Goal: Transaction & Acquisition: Download file/media

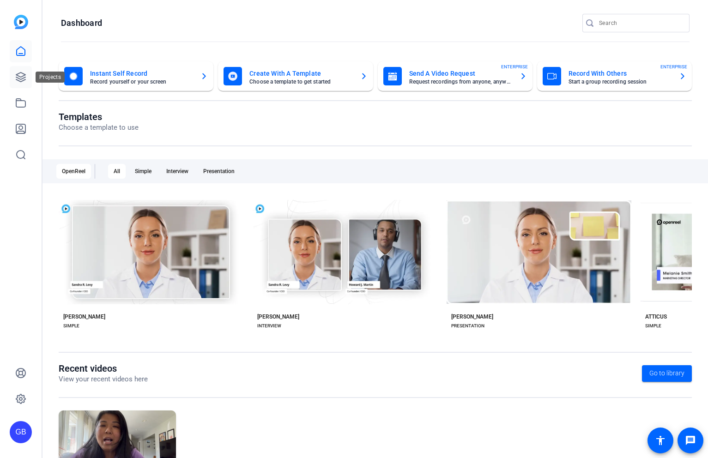
click at [26, 80] on icon at bounding box center [20, 77] width 11 height 11
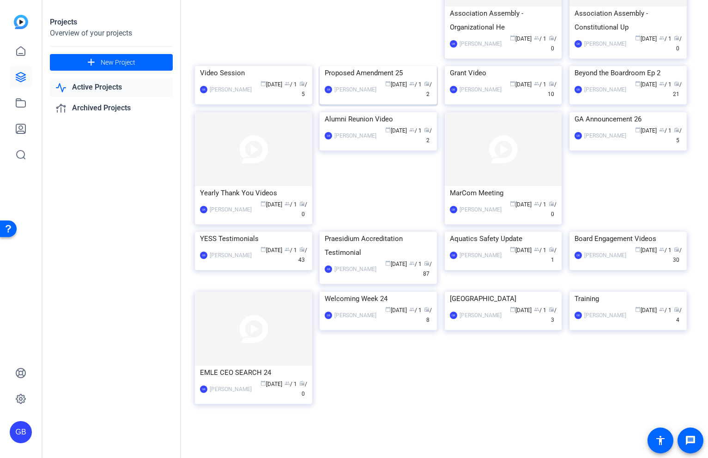
scroll to position [255, 0]
click at [267, 232] on img at bounding box center [253, 232] width 117 height 0
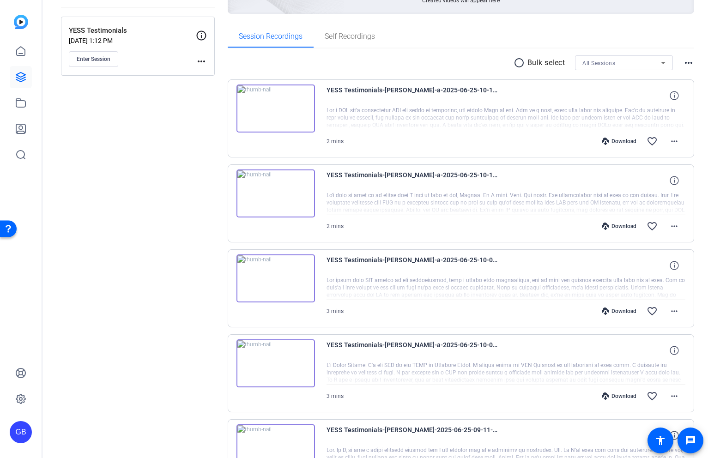
scroll to position [95, 0]
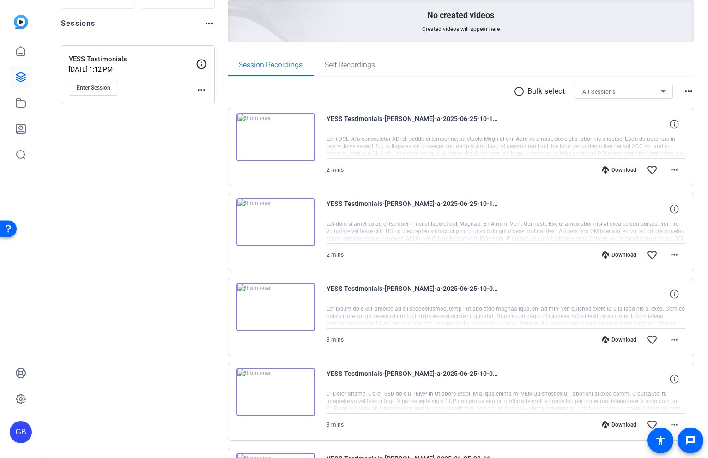
click at [522, 92] on mat-icon "radio_button_unchecked" at bounding box center [520, 91] width 14 height 11
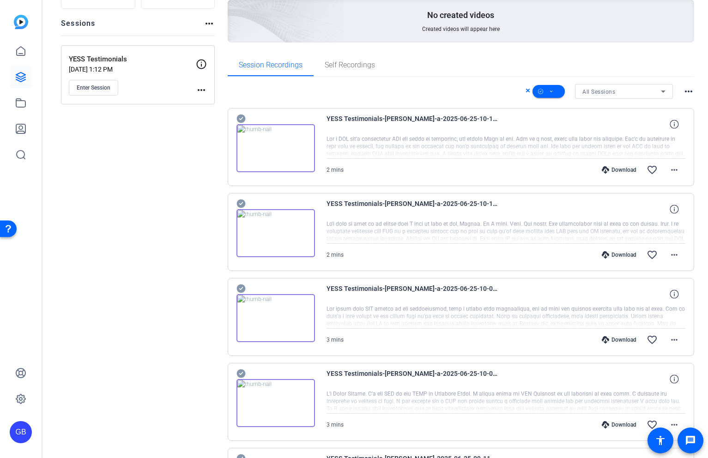
click at [243, 116] on icon at bounding box center [240, 118] width 9 height 9
click at [239, 123] on icon at bounding box center [240, 118] width 9 height 9
click at [240, 123] on icon at bounding box center [240, 118] width 9 height 9
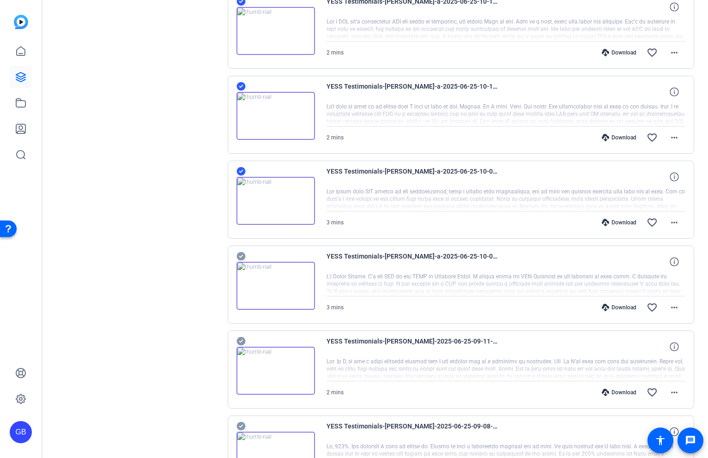
scroll to position [219, 0]
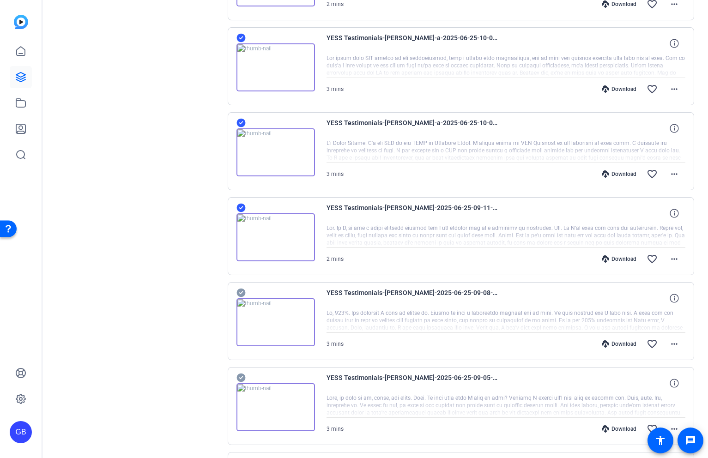
scroll to position [378, 0]
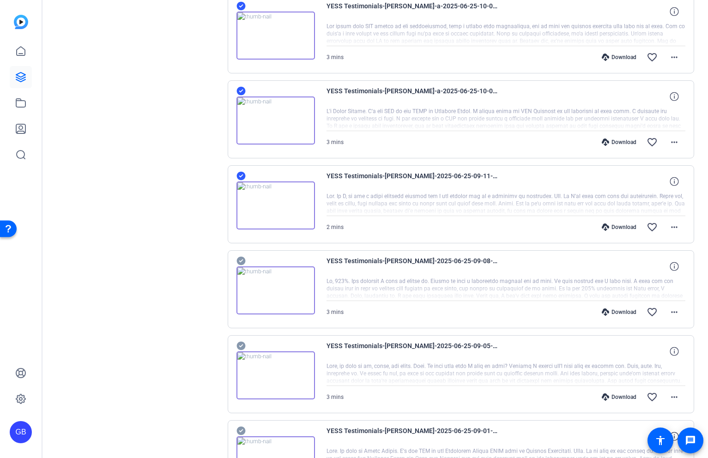
click at [239, 256] on icon at bounding box center [240, 260] width 9 height 11
click at [243, 341] on icon at bounding box center [240, 345] width 9 height 11
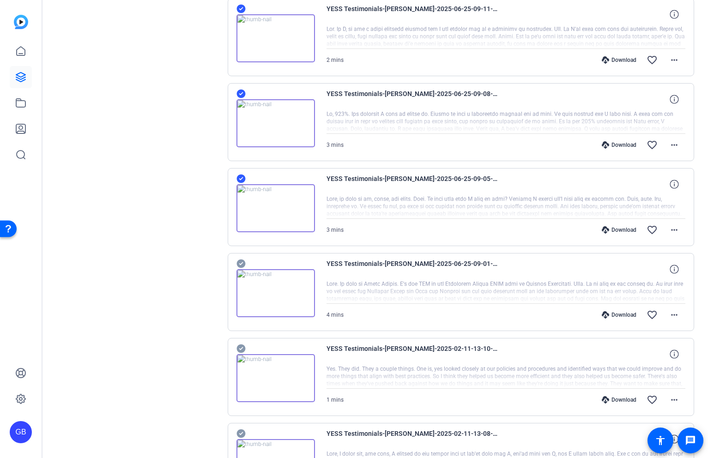
scroll to position [549, 0]
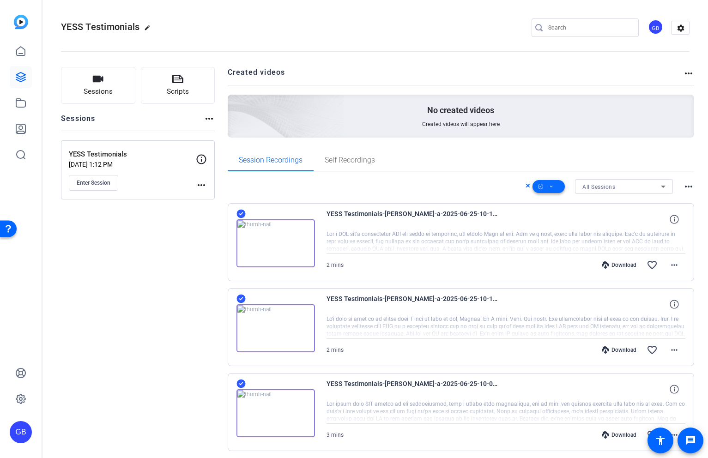
click at [553, 188] on span at bounding box center [548, 186] width 32 height 22
click at [559, 235] on span "Download MP4" at bounding box center [564, 235] width 49 height 11
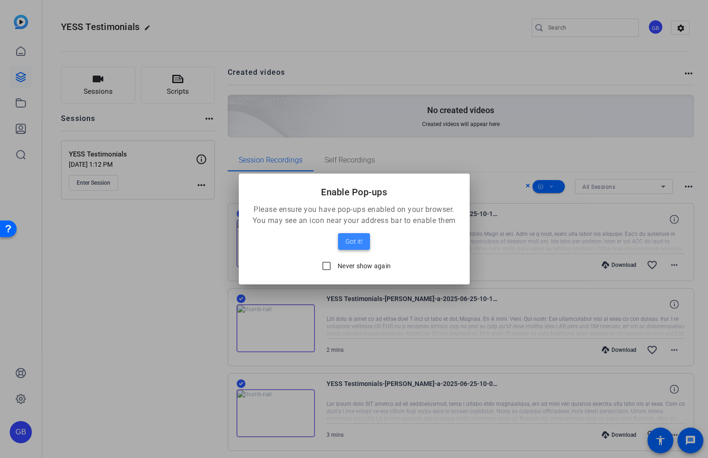
click at [360, 239] on span "Got it!" at bounding box center [353, 241] width 17 height 11
